Goal: Task Accomplishment & Management: Manage account settings

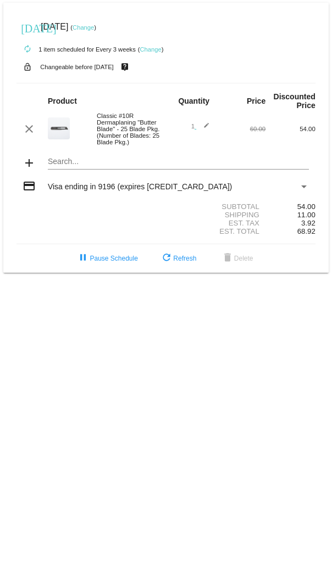
click at [149, 45] on div "autorenew 1 item scheduled for Every 3 weeks ( Change )" at bounding box center [165, 49] width 299 height 22
click at [148, 48] on link "Change" at bounding box center [149, 49] width 21 height 7
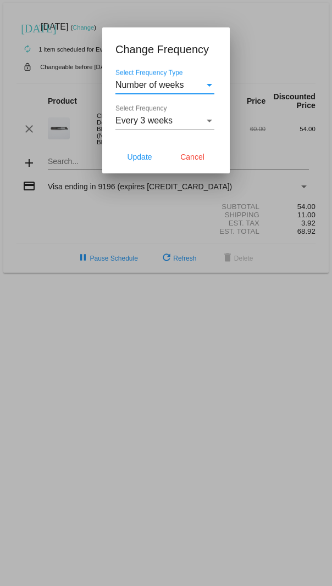
click at [175, 122] on div "Every 3 weeks" at bounding box center [159, 121] width 89 height 10
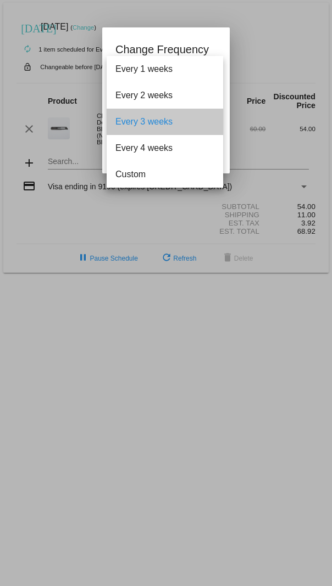
click at [175, 121] on span "Every 3 weeks" at bounding box center [164, 122] width 99 height 26
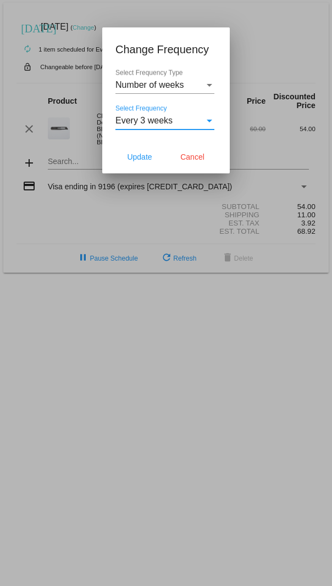
click at [171, 84] on span "Number of weeks" at bounding box center [149, 84] width 69 height 9
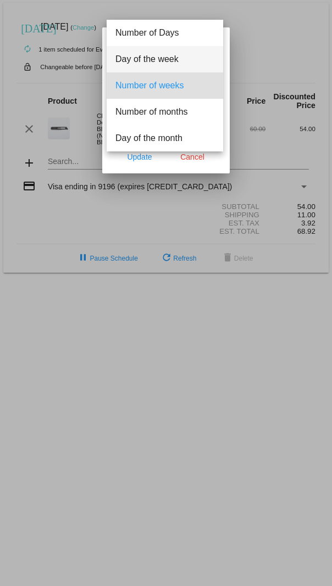
click at [158, 57] on span "Day of the week" at bounding box center [164, 59] width 99 height 26
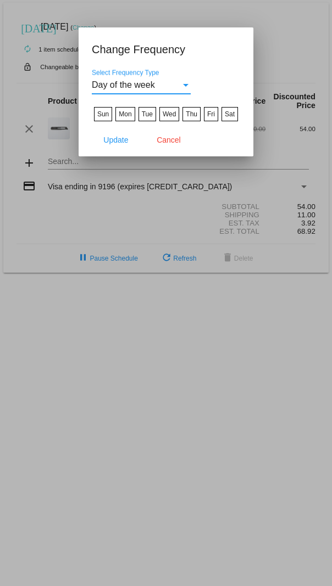
click at [173, 86] on div "Day of the week" at bounding box center [136, 85] width 89 height 10
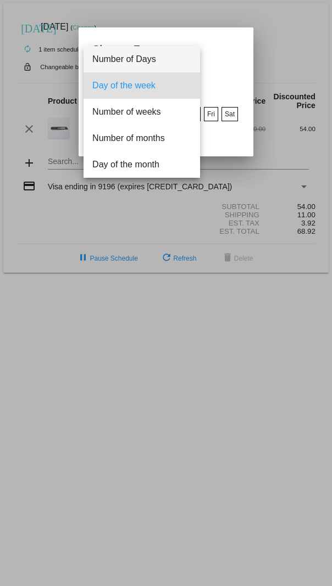
click at [154, 62] on span "Number of Days" at bounding box center [141, 59] width 99 height 26
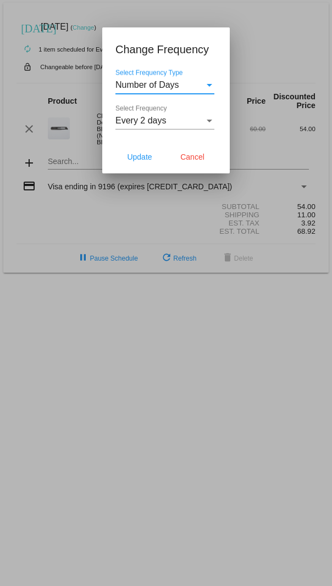
click at [166, 122] on div "Every 2 days" at bounding box center [159, 121] width 89 height 10
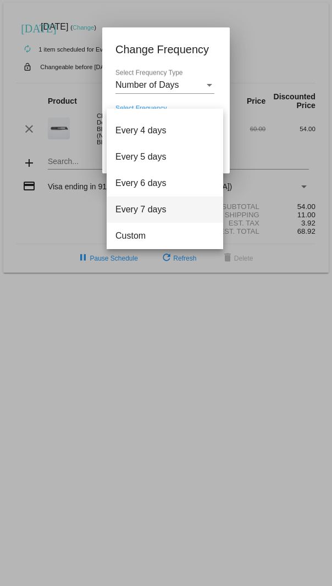
scroll to position [44, 0]
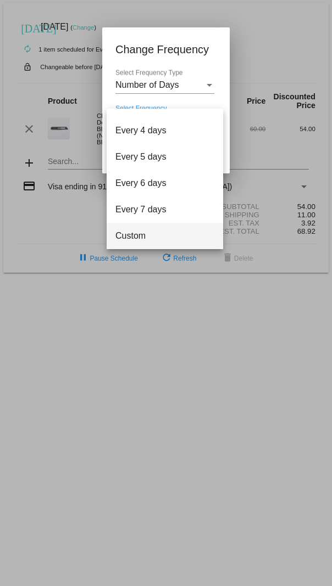
click at [126, 237] on span "Custom" at bounding box center [164, 236] width 99 height 26
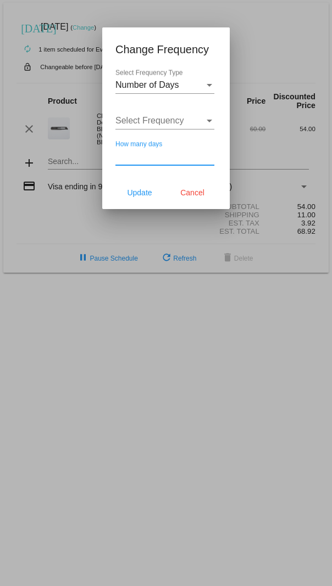
click at [144, 155] on input "How many days" at bounding box center [164, 157] width 99 height 10
type input "18"
click at [134, 193] on span "Update" at bounding box center [139, 192] width 25 height 9
